Goal: Find specific page/section: Find specific page/section

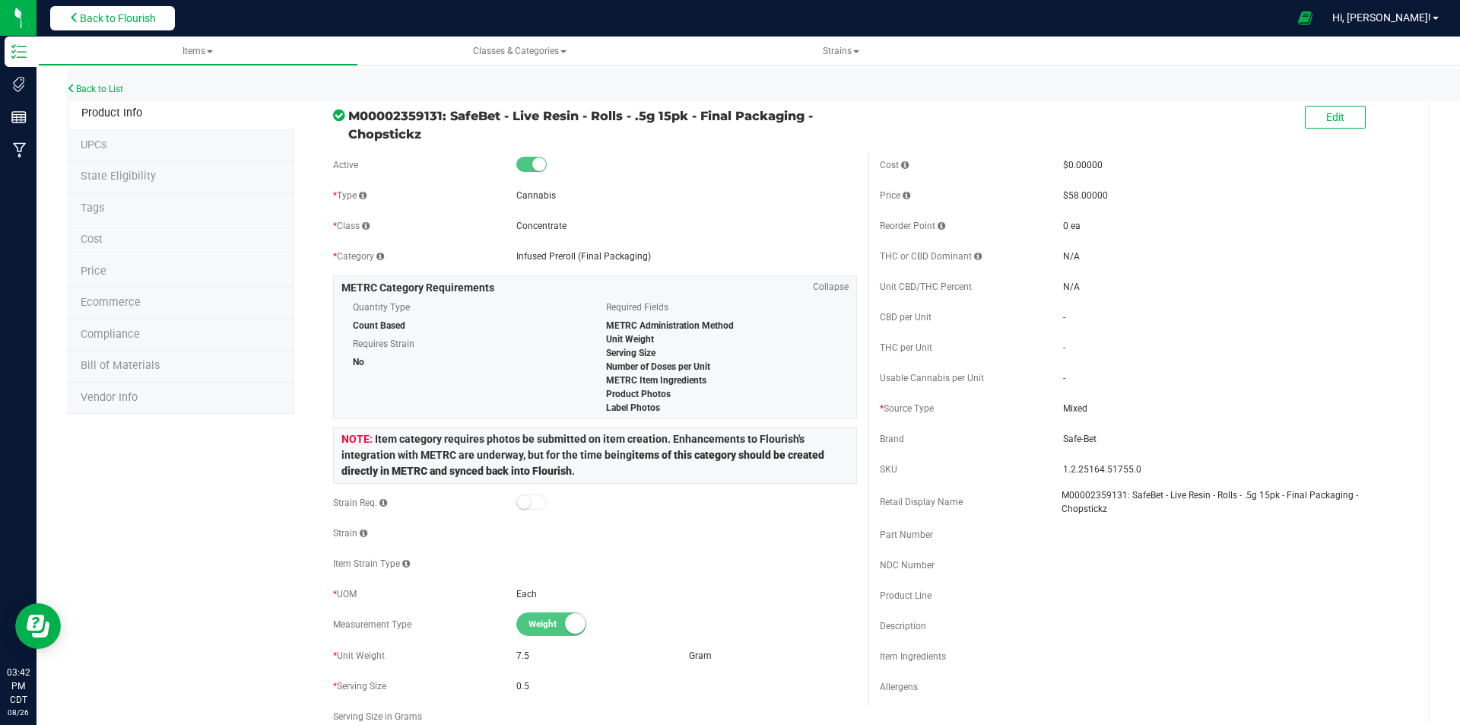
click at [151, 20] on span "Back to Flourish" at bounding box center [118, 18] width 76 height 12
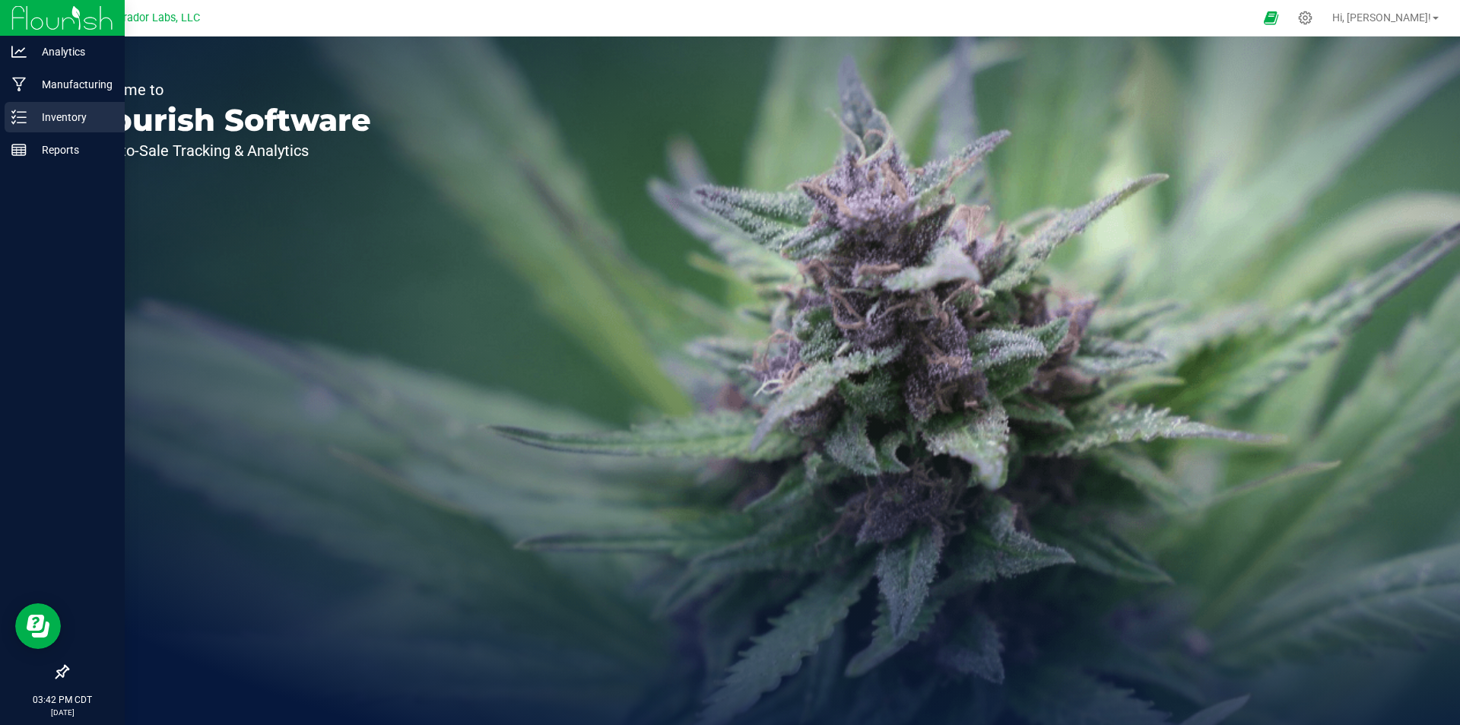
click at [24, 119] on icon at bounding box center [18, 117] width 15 height 15
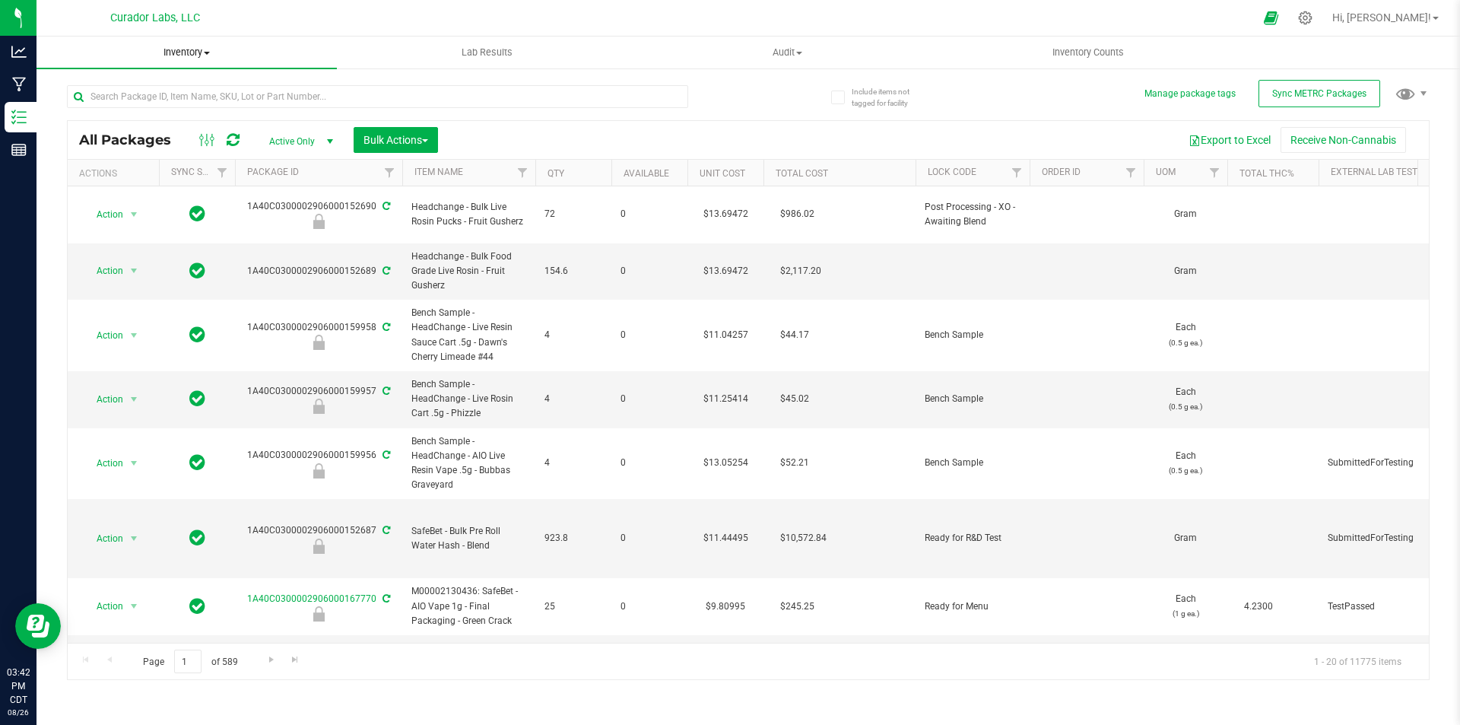
click at [181, 52] on span "Inventory" at bounding box center [187, 53] width 300 height 14
click at [82, 101] on li "All inventory" at bounding box center [187, 110] width 300 height 18
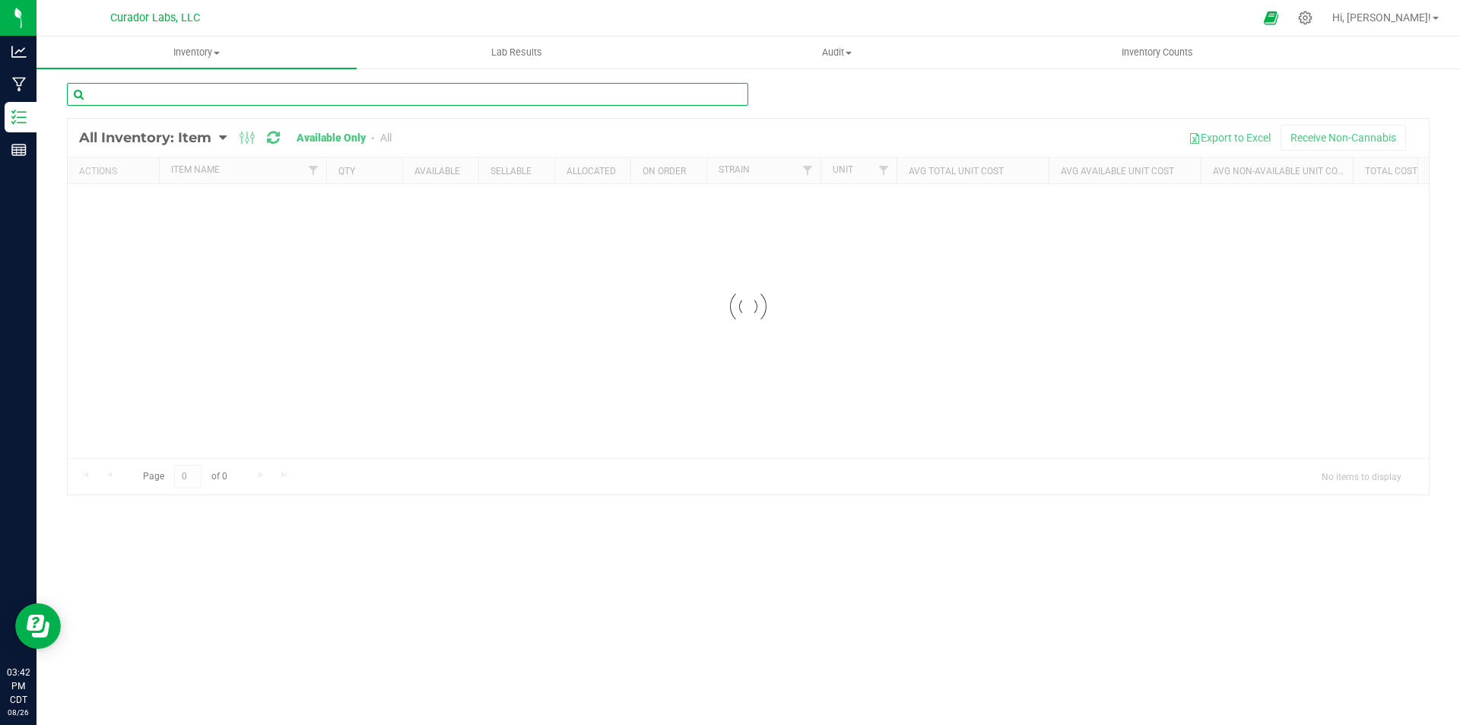
click at [258, 99] on input "text" at bounding box center [408, 94] width 682 height 23
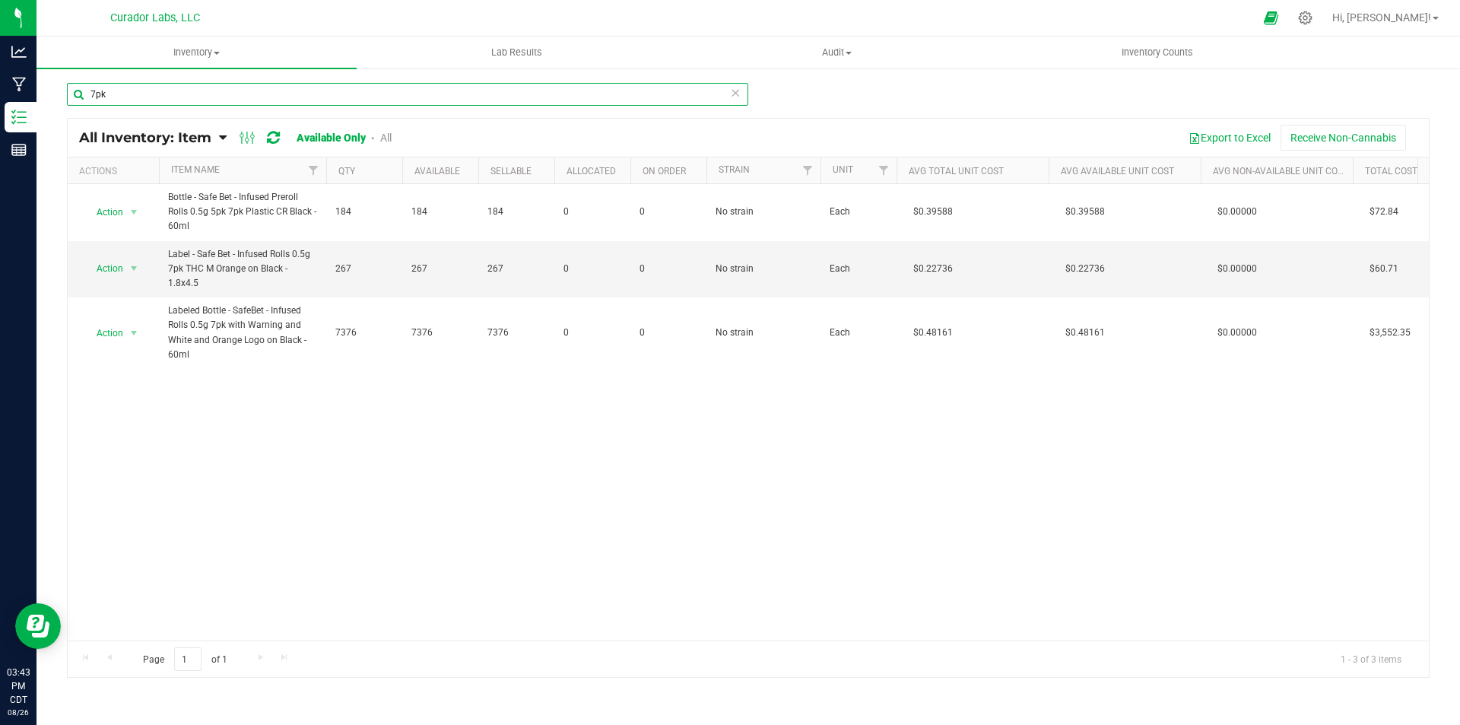
drag, startPoint x: 114, startPoint y: 98, endPoint x: 95, endPoint y: 97, distance: 19.1
click at [95, 97] on input "7pk" at bounding box center [408, 94] width 682 height 23
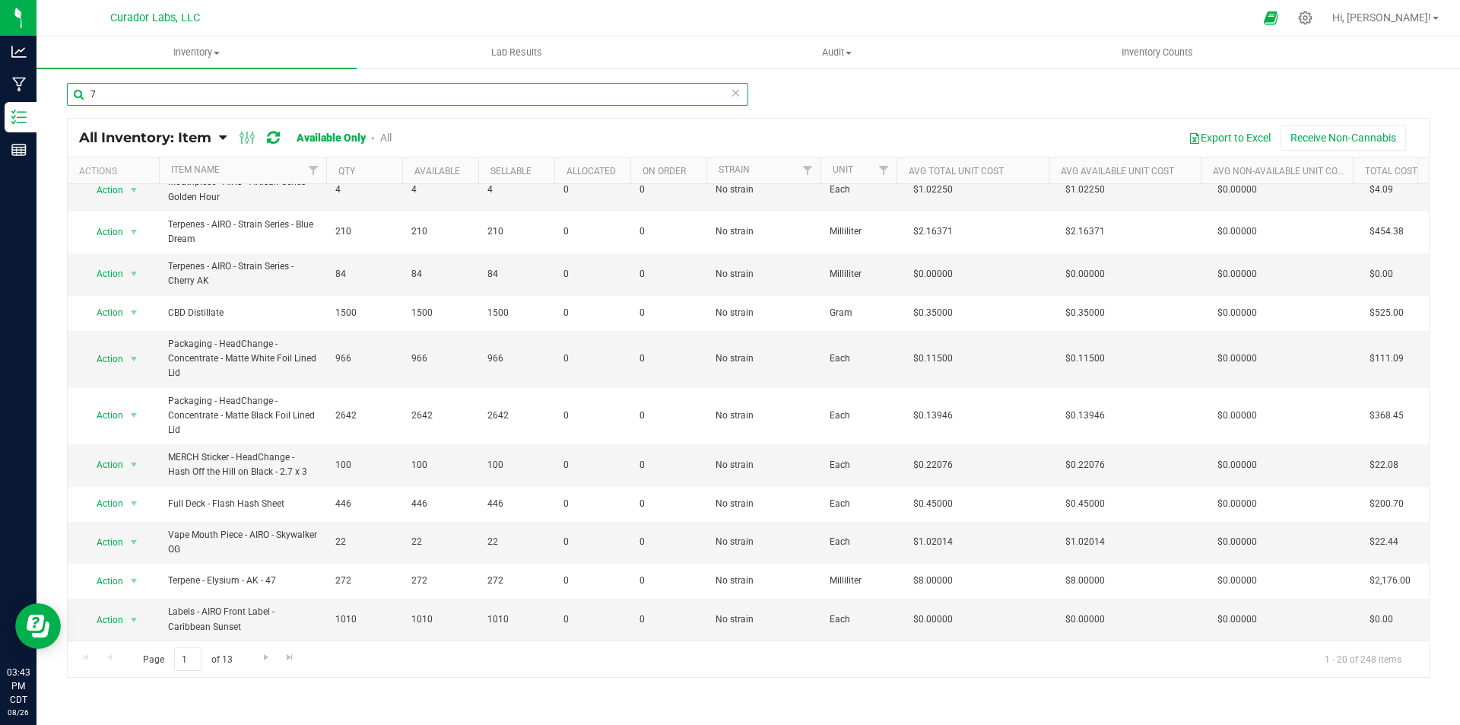
scroll to position [406, 0]
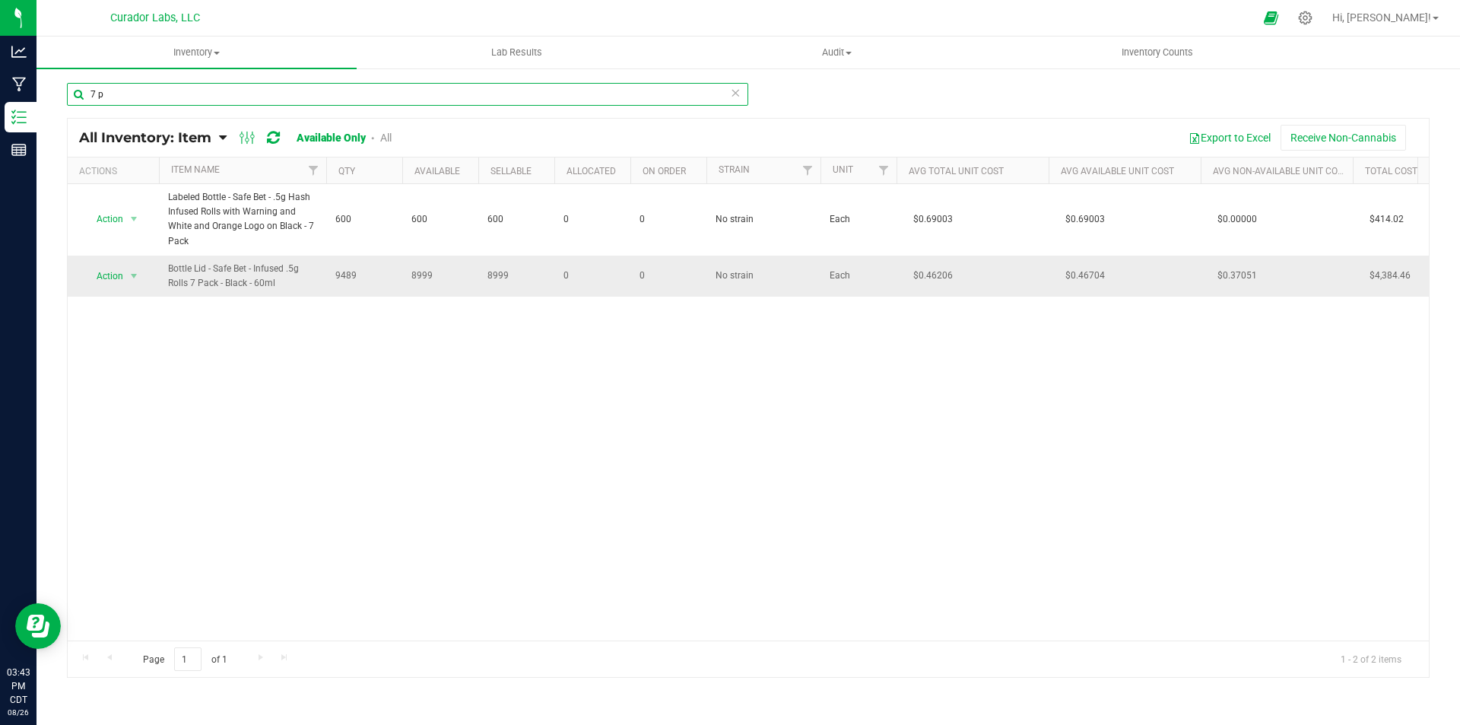
type input "7 p"
drag, startPoint x: 170, startPoint y: 269, endPoint x: 278, endPoint y: 279, distance: 109.2
click at [278, 279] on span "Bottle Lid - Safe Bet - Infused .5g Rolls 7 Pack - Black - 60ml" at bounding box center [242, 276] width 149 height 29
copy span "Bottle Lid - Safe Bet - Infused .5g Rolls 7 Pack - Black - 60ml"
